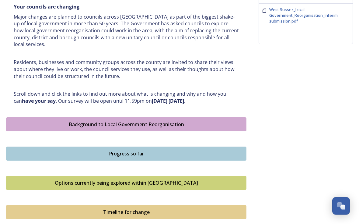
scroll to position [257, 0]
click at [22, 97] on strong "have your say" at bounding box center [39, 100] width 34 height 7
click at [20, 102] on div "Shaping [GEOGRAPHIC_DATA] ﻿﻿﻿The future of local government in [GEOGRAPHIC_DATA…" at bounding box center [126, 35] width 234 height 145
click at [23, 99] on strong "have your say" at bounding box center [39, 100] width 34 height 7
click at [23, 97] on strong "have your say" at bounding box center [39, 100] width 34 height 7
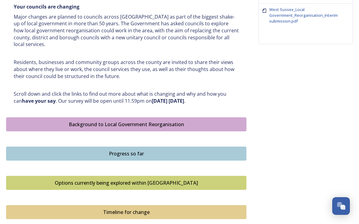
click at [24, 101] on div "Shaping West Sussex ﻿﻿﻿The future of local government in West Sussex Your counc…" at bounding box center [126, 35] width 234 height 145
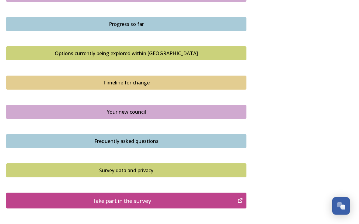
click at [80, 196] on div "Take part in the survey" at bounding box center [121, 200] width 225 height 9
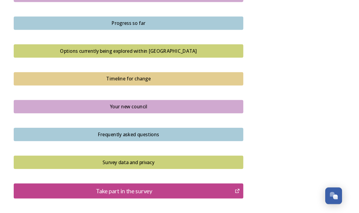
scroll to position [376, 0]
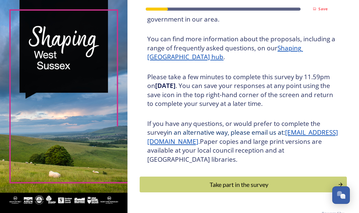
scroll to position [72, 0]
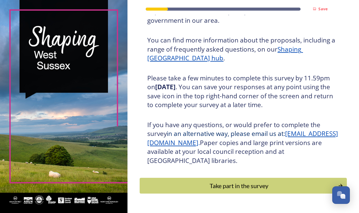
click at [178, 191] on div "Take part in the survey" at bounding box center [238, 186] width 191 height 9
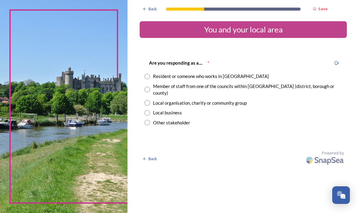
click at [150, 75] on input "radio" at bounding box center [146, 76] width 5 height 5
radio input "true"
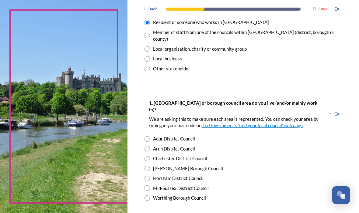
scroll to position [59, 0]
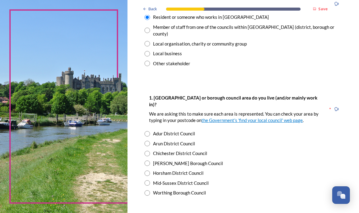
click at [150, 132] on input "radio" at bounding box center [146, 133] width 5 height 5
radio input "true"
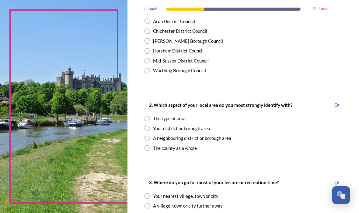
scroll to position [182, 0]
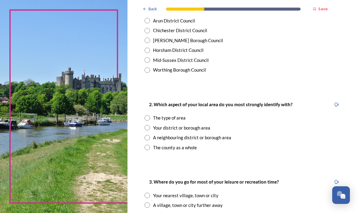
click at [160, 118] on div "2. Which aspect of your local area do you most strongly identify with? The type…" at bounding box center [243, 126] width 207 height 62
click at [158, 113] on div "2. Which aspect of your local area do you most strongly identify with? The type…" at bounding box center [243, 126] width 207 height 62
click at [167, 108] on div "2. Which aspect of your local area do you most strongly identify with?" at bounding box center [220, 105] width 152 height 14
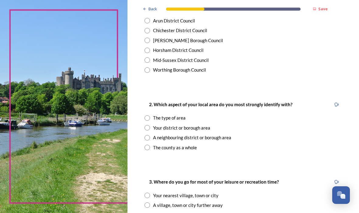
click at [167, 115] on div "The type of area" at bounding box center [242, 118] width 197 height 7
radio input "true"
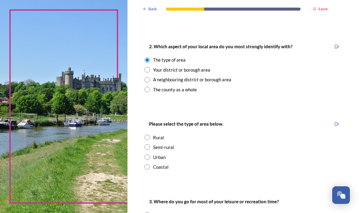
scroll to position [239, 0]
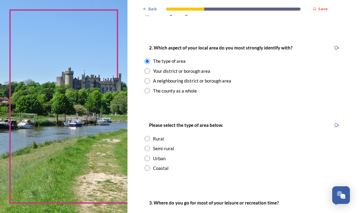
click at [150, 166] on input "radio" at bounding box center [146, 168] width 5 height 5
radio input "true"
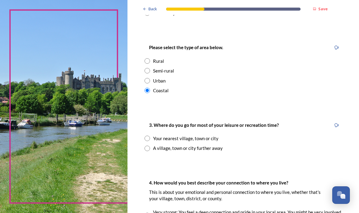
scroll to position [318, 0]
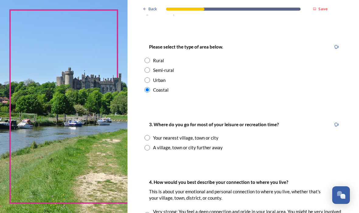
click at [150, 135] on input "radio" at bounding box center [146, 137] width 5 height 5
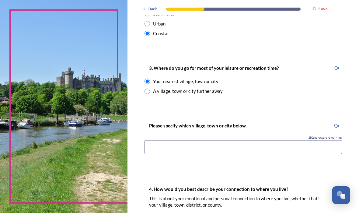
scroll to position [375, 0]
click at [161, 90] on div "A village, town or city further away" at bounding box center [242, 91] width 197 height 7
radio input "false"
radio input "true"
click at [150, 78] on input "radio" at bounding box center [146, 80] width 5 height 5
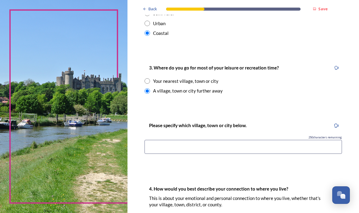
radio input "true"
click at [150, 89] on input "radio" at bounding box center [146, 90] width 5 height 5
radio input "true"
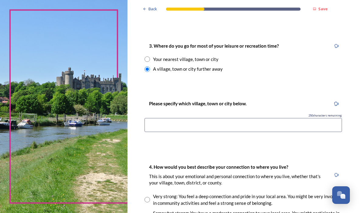
scroll to position [397, 0]
click at [169, 121] on input at bounding box center [242, 125] width 197 height 14
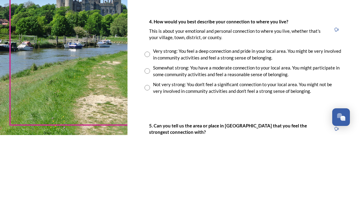
scroll to position [21, 0]
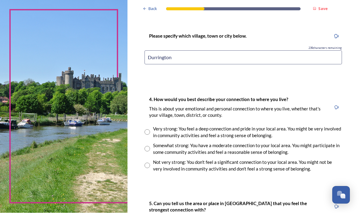
type input "Durrington"
click at [159, 120] on div "4. How would you best describe your connection to where you live? This is about…" at bounding box center [243, 134] width 207 height 89
click at [150, 147] on input "radio" at bounding box center [146, 149] width 5 height 5
radio input "true"
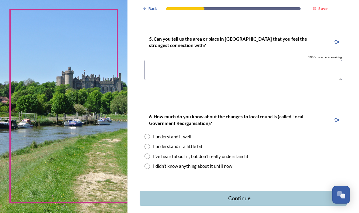
scroll to position [629, 0]
click at [167, 134] on div "I understand it well" at bounding box center [242, 137] width 197 height 7
radio input "true"
click at [188, 195] on div "Continue" at bounding box center [239, 199] width 192 height 8
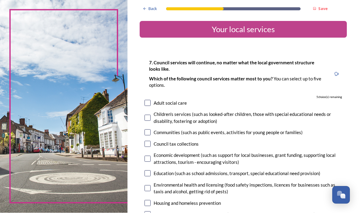
scroll to position [0, 0]
click at [151, 156] on input "checkbox" at bounding box center [147, 159] width 6 height 6
checkbox input "true"
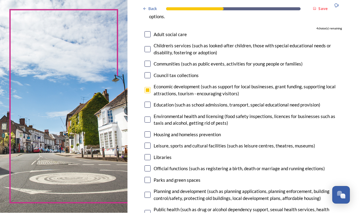
scroll to position [69, 0]
click at [151, 178] on input "checkbox" at bounding box center [147, 181] width 6 height 6
checkbox input "true"
click at [151, 192] on input "checkbox" at bounding box center [147, 195] width 6 height 6
checkbox input "true"
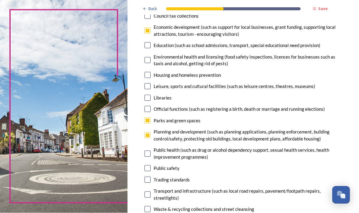
scroll to position [129, 0]
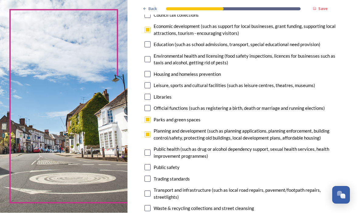
click at [151, 165] on input "checkbox" at bounding box center [147, 168] width 6 height 6
checkbox input "true"
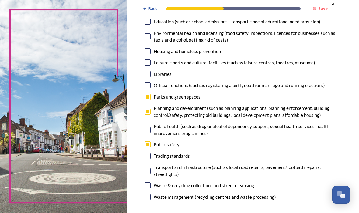
scroll to position [153, 0]
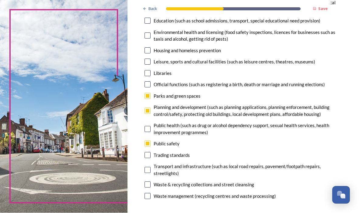
click at [159, 158] on div "7. Council services will continue, no matter what the local government structur…" at bounding box center [243, 53] width 207 height 307
click at [151, 168] on input "checkbox" at bounding box center [147, 171] width 6 height 6
checkbox input "true"
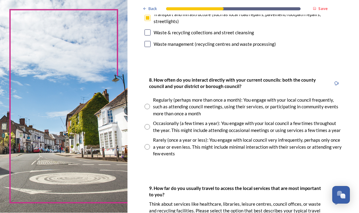
scroll to position [305, 0]
click at [150, 125] on input "radio" at bounding box center [146, 127] width 5 height 5
radio input "true"
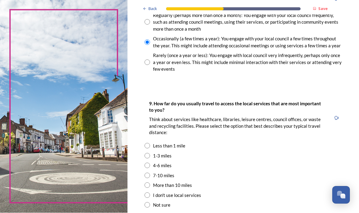
scroll to position [391, 0]
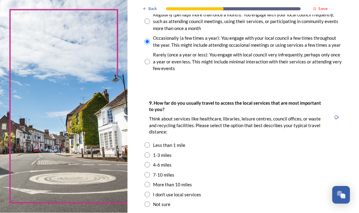
click at [150, 143] on input "radio" at bounding box center [146, 145] width 5 height 5
radio input "true"
click at [150, 153] on input "radio" at bounding box center [146, 155] width 5 height 5
radio input "true"
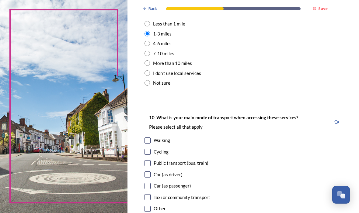
scroll to position [512, 0]
click at [151, 172] on input "checkbox" at bounding box center [147, 175] width 6 height 6
checkbox input "true"
click at [151, 184] on input "checkbox" at bounding box center [147, 187] width 6 height 6
checkbox input "true"
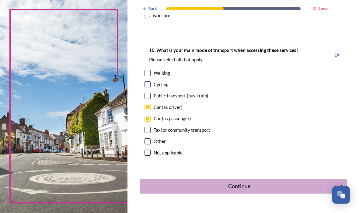
scroll to position [580, 0]
click at [183, 183] on div "Continue" at bounding box center [239, 187] width 192 height 8
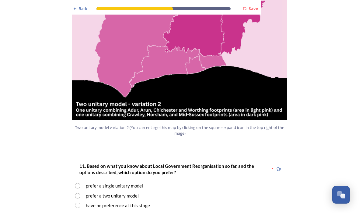
scroll to position [688, 0]
click at [75, 194] on input "radio" at bounding box center [77, 196] width 5 height 5
radio input "true"
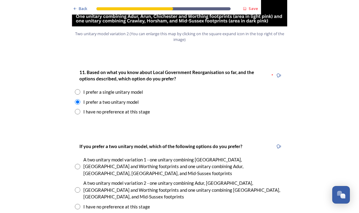
scroll to position [782, 0]
click at [76, 188] on input "radio" at bounding box center [77, 190] width 5 height 5
radio input "true"
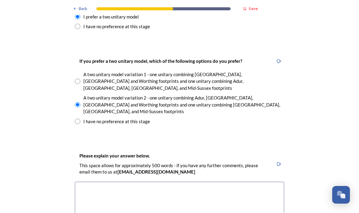
scroll to position [867, 0]
click at [95, 182] on textarea at bounding box center [179, 216] width 209 height 68
click at [82, 182] on textarea at bounding box center [179, 216] width 209 height 68
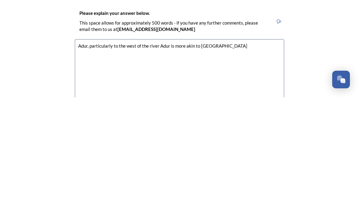
scroll to position [895, 0]
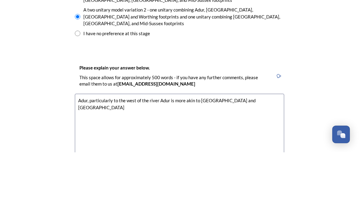
click at [221, 155] on textarea "Adur, particularly to the west of the river Adur is more akin to [GEOGRAPHIC_DA…" at bounding box center [179, 189] width 209 height 68
click at [224, 155] on textarea "Adur, particularly to the west of the river Adur is more akin to [GEOGRAPHIC_DA…" at bounding box center [179, 189] width 209 height 68
click at [226, 155] on textarea "Adur, particularly to the west of the river Adur is more akin to [GEOGRAPHIC_DA…" at bounding box center [179, 189] width 209 height 68
click at [88, 155] on textarea "Adur, particularly to the west of the river Adur is more akin to [PERSON_NAME] …" at bounding box center [179, 189] width 209 height 68
click at [165, 155] on textarea "Adur, particularly to the west of the river Adur is more akin to [PERSON_NAME] …" at bounding box center [179, 189] width 209 height 68
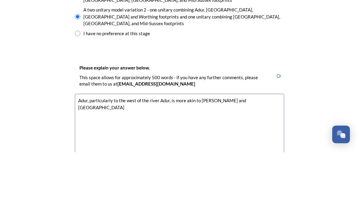
click at [267, 155] on textarea "Adur, particularly to the west of the river Adur, is more akin to [PERSON_NAME]…" at bounding box center [179, 189] width 209 height 68
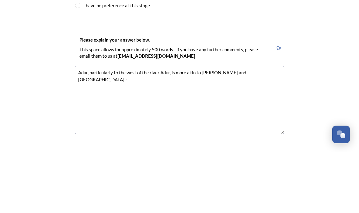
scroll to position [923, 0]
click at [81, 127] on textarea "Adur, particularly to the west of the river Adur, is more akin to [PERSON_NAME]…" at bounding box center [179, 161] width 209 height 68
click at [86, 127] on textarea "Adur, particularly to the west of the river Adur, is more akin to [PERSON_NAME]…" at bounding box center [179, 161] width 209 height 68
click at [272, 127] on textarea "Adur, particularly to the west of the river Adur, is more akin to [PERSON_NAME]…" at bounding box center [179, 161] width 209 height 68
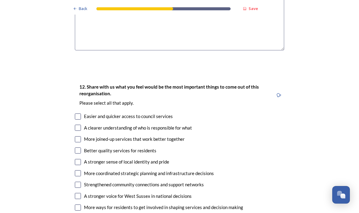
scroll to position [1067, 0]
type textarea "Adur, particularly to the west of the river Adur, is more akin to [PERSON_NAME]…"
click at [78, 126] on input "checkbox" at bounding box center [78, 129] width 6 height 6
checkbox input "true"
click at [77, 160] on input "checkbox" at bounding box center [78, 163] width 6 height 6
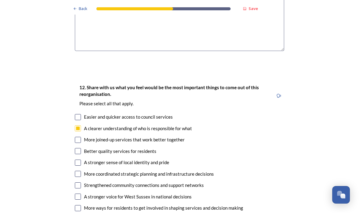
checkbox input "true"
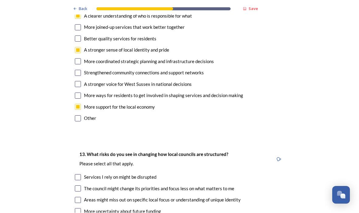
scroll to position [1181, 0]
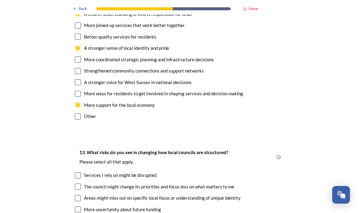
click at [80, 173] on input "checkbox" at bounding box center [78, 176] width 6 height 6
checkbox input "true"
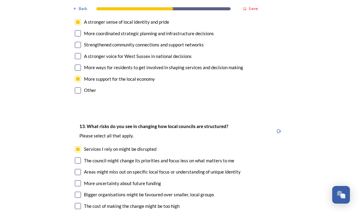
scroll to position [1208, 0]
click at [78, 204] on input "checkbox" at bounding box center [78, 207] width 6 height 6
checkbox input "true"
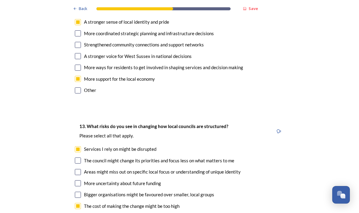
click at [78, 158] on input "checkbox" at bounding box center [78, 161] width 6 height 6
checkbox input "true"
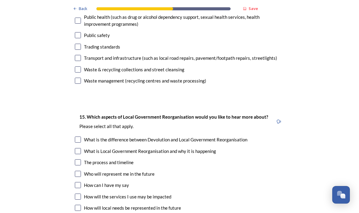
scroll to position [1683, 0]
click at [79, 149] on input "checkbox" at bounding box center [78, 152] width 6 height 6
checkbox input "true"
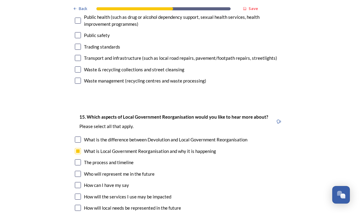
checkbox input "true"
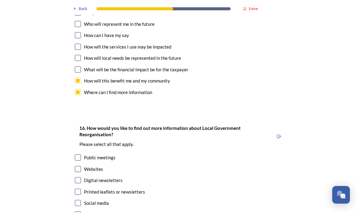
scroll to position [1833, 0]
click at [75, 167] on input "checkbox" at bounding box center [78, 170] width 6 height 6
checkbox input "true"
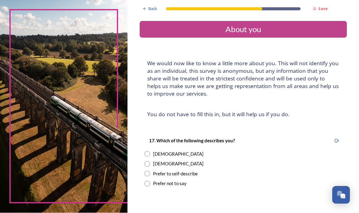
click at [161, 161] on div "[DEMOGRAPHIC_DATA]" at bounding box center [242, 164] width 197 height 7
radio input "true"
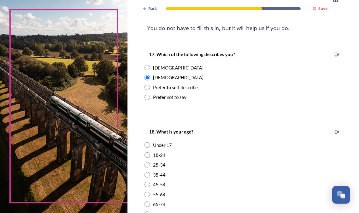
scroll to position [86, 0]
click at [159, 180] on div "18. What is your age? Under [PHONE_NUMBER] [PHONE_NUMBER] [PHONE_NUMBER] 75-85 …" at bounding box center [243, 184] width 207 height 122
click at [165, 202] on div "65-74" at bounding box center [159, 205] width 12 height 7
radio input "true"
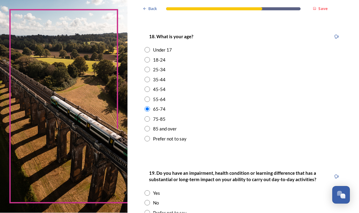
scroll to position [184, 0]
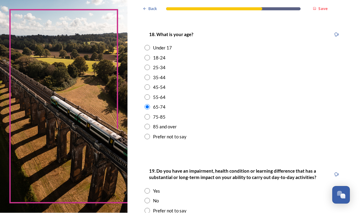
click at [150, 189] on input "radio" at bounding box center [146, 191] width 5 height 5
radio input "true"
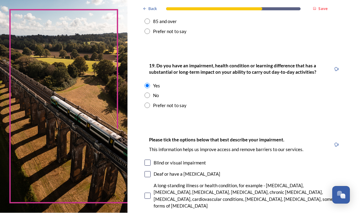
scroll to position [294, 0]
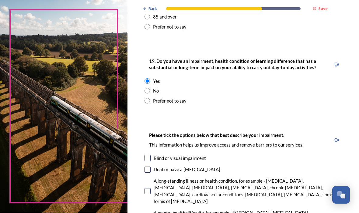
click at [151, 189] on input "checkbox" at bounding box center [147, 192] width 6 height 6
checkbox input "true"
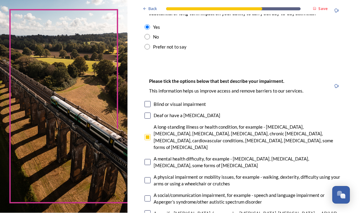
scroll to position [348, 0]
click at [156, 112] on div "Please tick the options below that best describe your impairment. This informat…" at bounding box center [243, 160] width 207 height 176
click at [175, 175] on div "A physical impairment or mobility issues, for example - walking, dexterity, dif…" at bounding box center [248, 182] width 188 height 14
checkbox input "true"
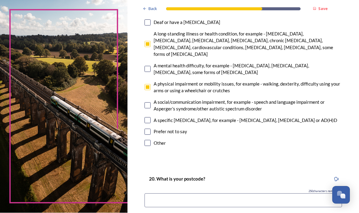
scroll to position [454, 0]
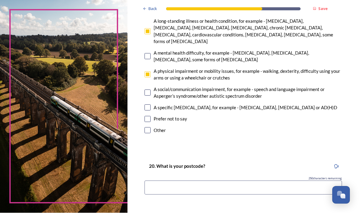
click at [170, 181] on input at bounding box center [242, 188] width 197 height 14
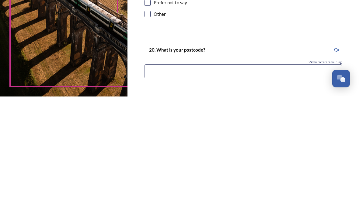
type input "BN15 8SQ"
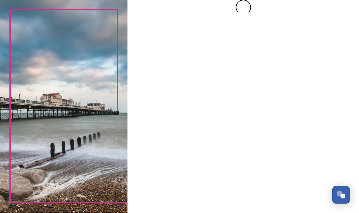
scroll to position [0, 0]
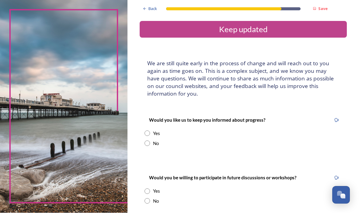
click at [159, 111] on div "Would you like us to keep you informed about progress? Yes No" at bounding box center [243, 132] width 207 height 43
click at [150, 131] on input "radio" at bounding box center [146, 133] width 5 height 5
radio input "true"
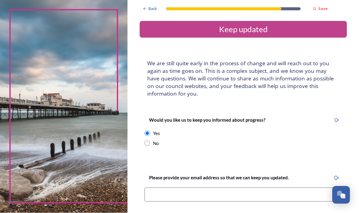
click at [174, 188] on input at bounding box center [242, 195] width 197 height 14
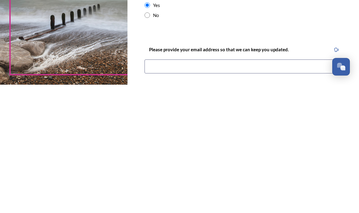
type input "[PERSON_NAME][EMAIL_ADDRESS][DOMAIN_NAME]"
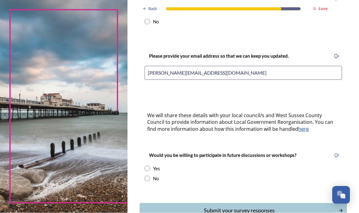
scroll to position [122, 0]
click at [150, 176] on input "radio" at bounding box center [146, 178] width 5 height 5
radio input "true"
click at [172, 204] on button "Submit your survey responses" at bounding box center [243, 211] width 207 height 15
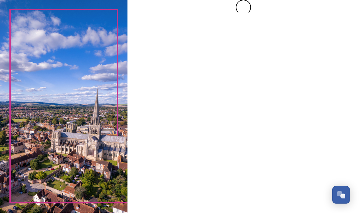
scroll to position [0, 0]
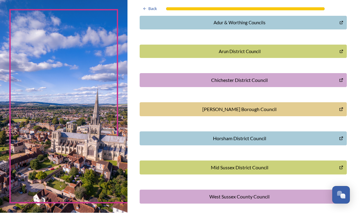
scroll to position [152, 0]
